Goal: Transaction & Acquisition: Book appointment/travel/reservation

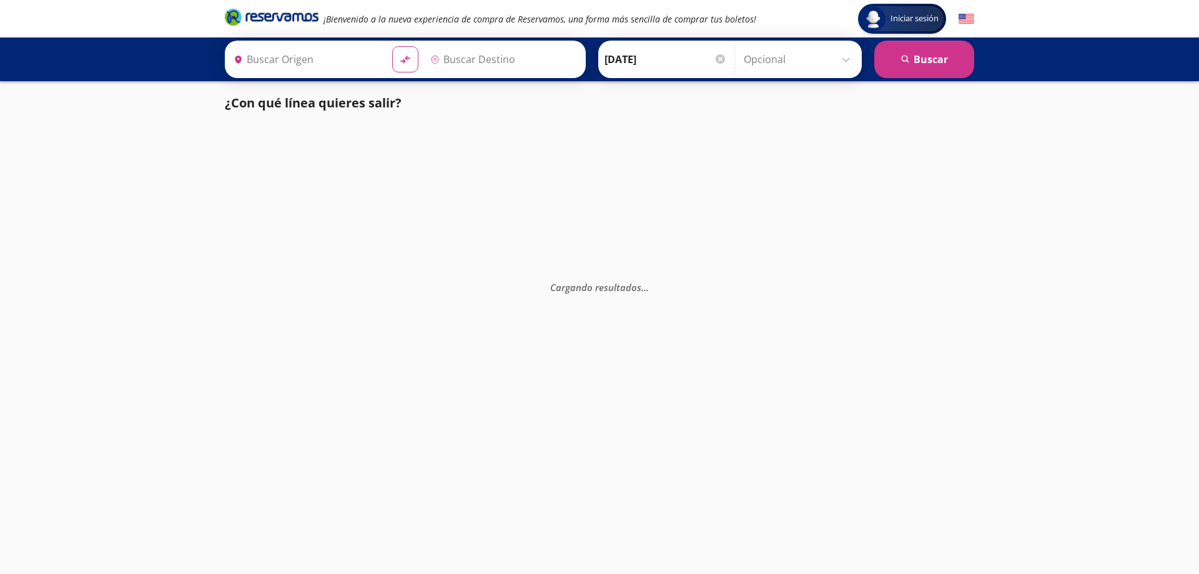
type input "Toluca, [GEOGRAPHIC_DATA]"
type input "[GEOGRAPHIC_DATA], [GEOGRAPHIC_DATA]"
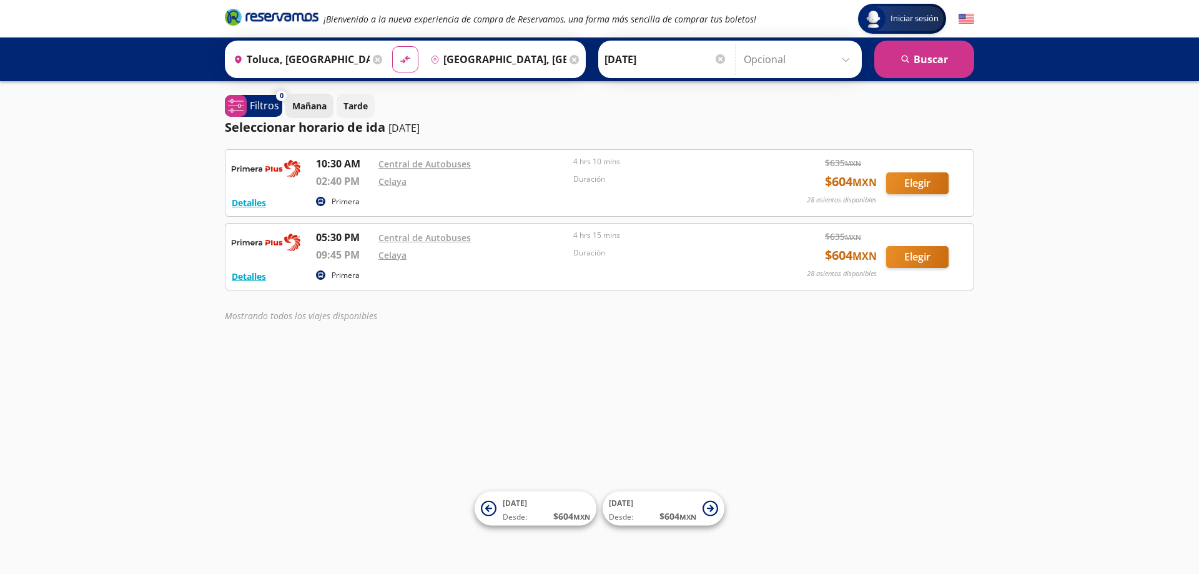
click at [301, 106] on p "Mañana" at bounding box center [309, 105] width 34 height 13
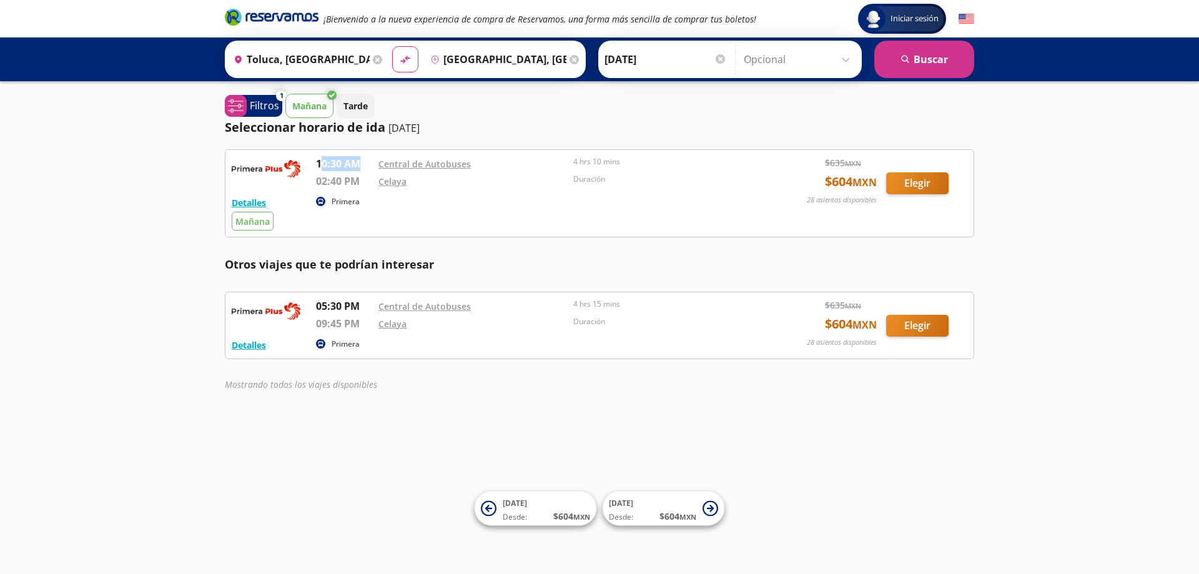
drag, startPoint x: 357, startPoint y: 161, endPoint x: 320, endPoint y: 164, distance: 36.4
click at [320, 164] on p "10:30 AM" at bounding box center [344, 163] width 56 height 15
click at [366, 188] on p "02:40 PM" at bounding box center [344, 181] width 56 height 15
